Goal: Transaction & Acquisition: Purchase product/service

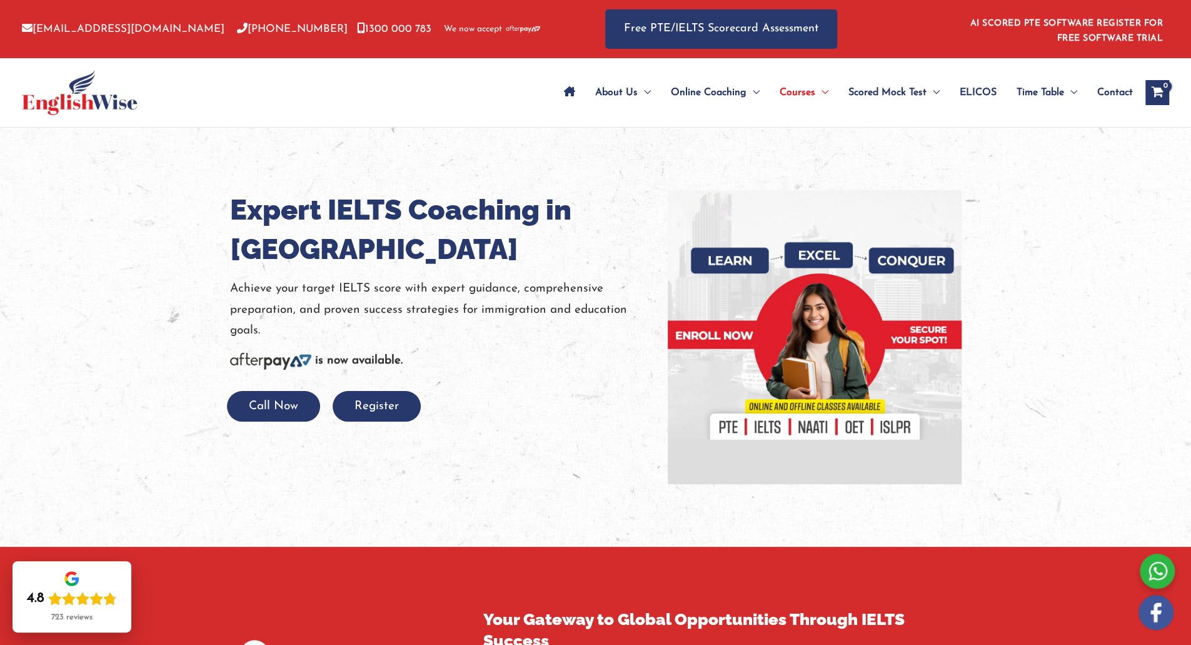
click at [597, 359] on div "is now available." at bounding box center [439, 360] width 419 height 21
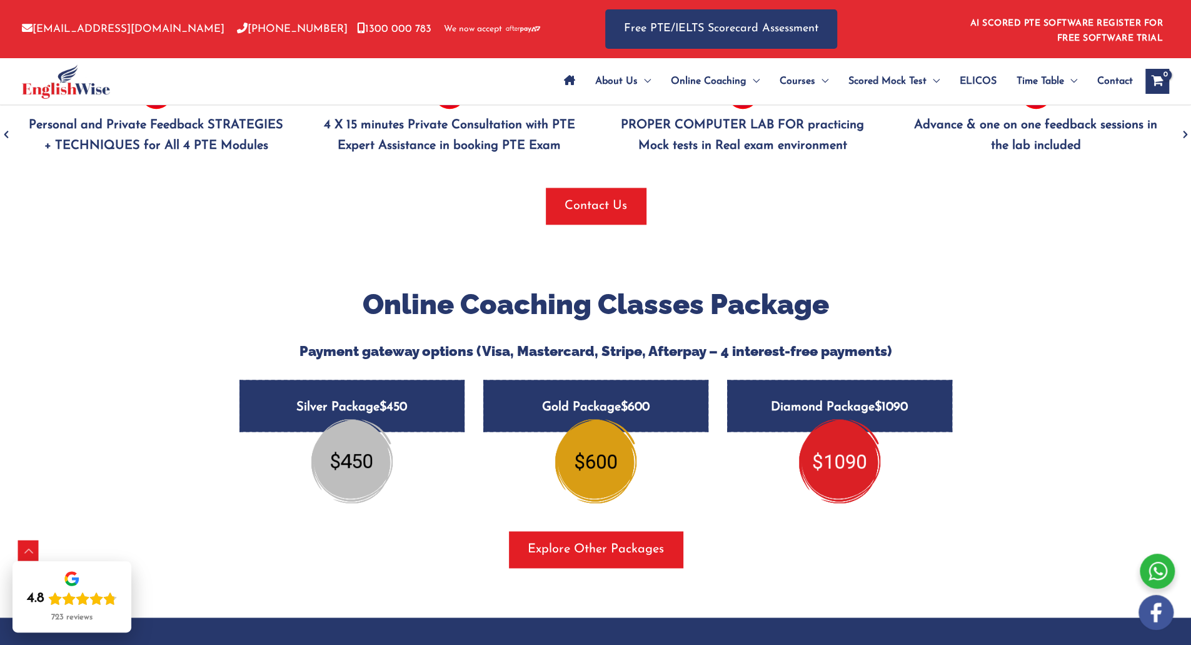
scroll to position [1177, 0]
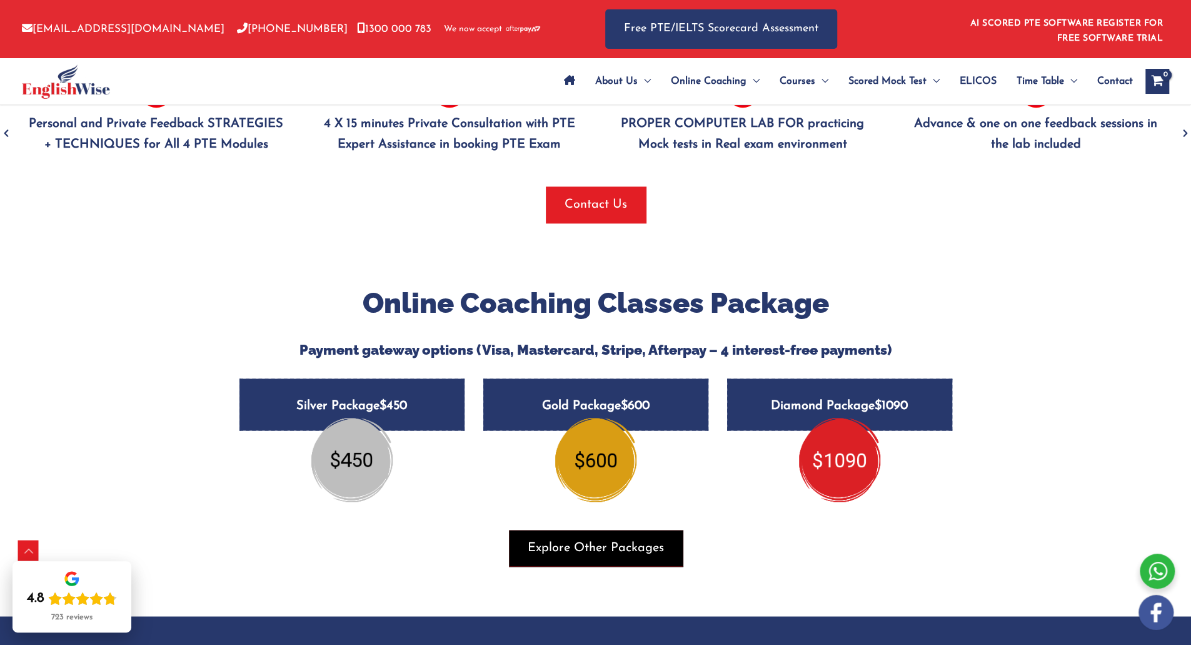
click at [599, 558] on span "button" at bounding box center [596, 548] width 174 height 36
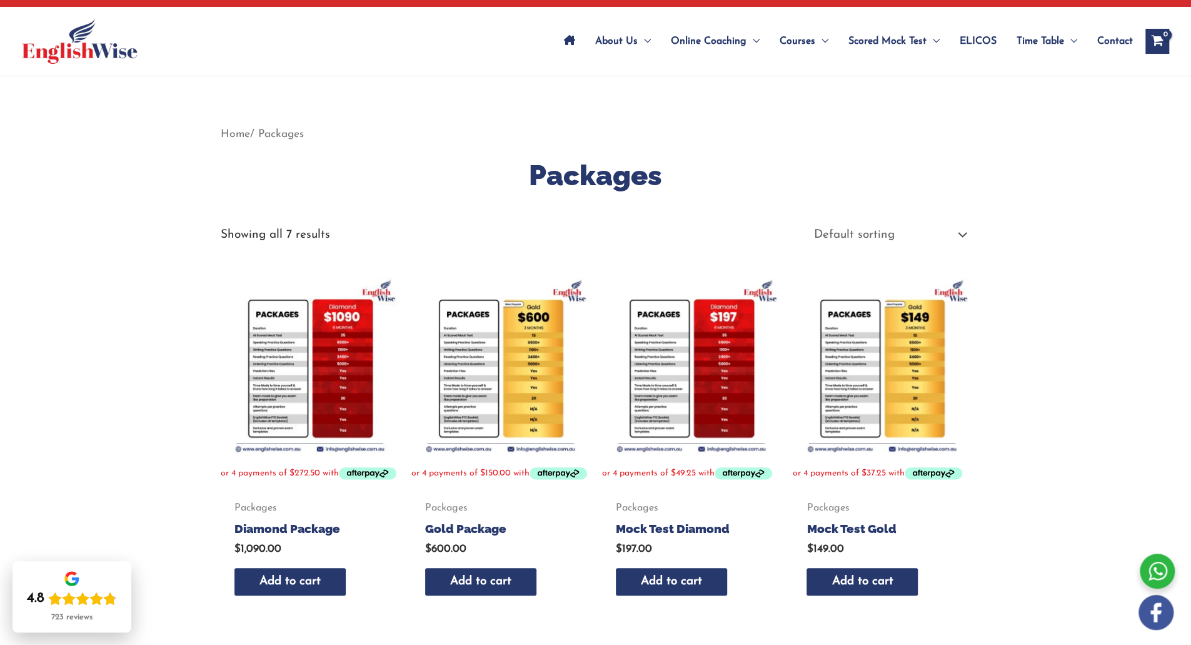
click at [503, 389] on img at bounding box center [500, 365] width 178 height 178
